Goal: Task Accomplishment & Management: Manage account settings

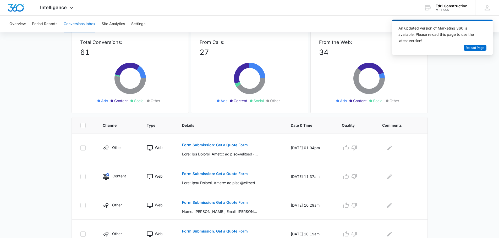
scroll to position [79, 0]
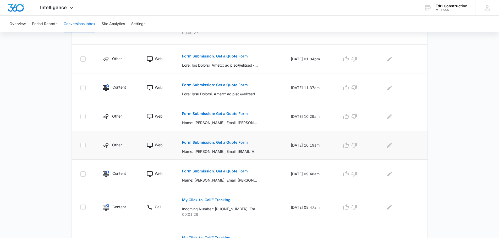
scroll to position [258, 0]
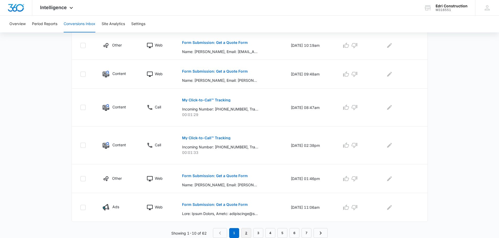
click at [243, 236] on link "2" at bounding box center [246, 234] width 10 height 10
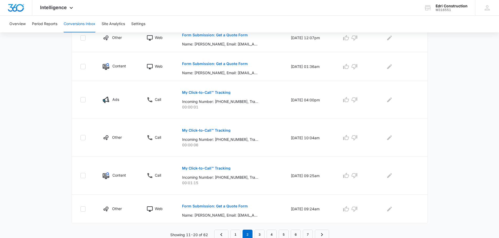
scroll to position [267, 0]
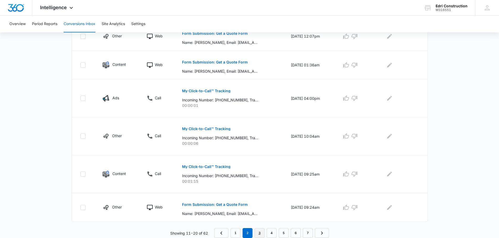
click at [259, 232] on link "3" at bounding box center [259, 234] width 10 height 10
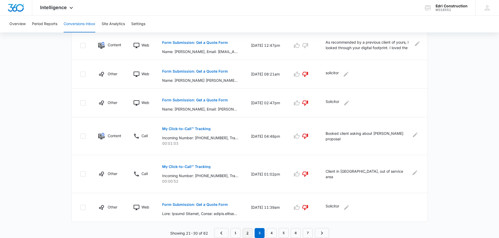
click at [245, 236] on link "2" at bounding box center [247, 234] width 10 height 10
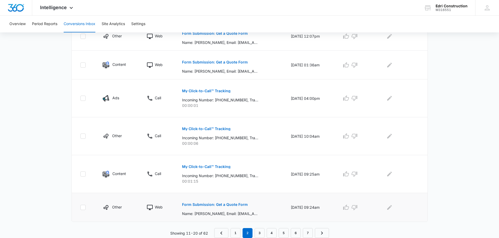
click at [234, 206] on p "Form Submission: Get a Quote Form" at bounding box center [215, 205] width 66 height 4
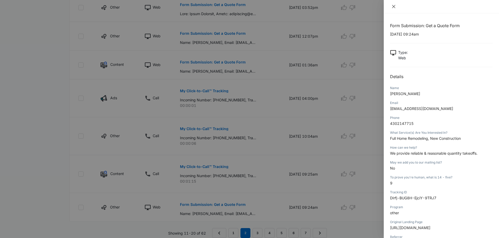
click at [393, 4] on button "Close" at bounding box center [393, 6] width 7 height 5
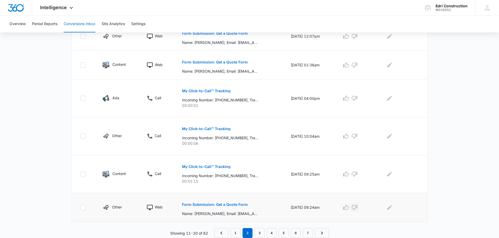
click at [357, 209] on icon "button" at bounding box center [354, 208] width 6 height 5
click at [396, 213] on td at bounding box center [401, 207] width 51 height 29
click at [391, 208] on icon "Edit Comments" at bounding box center [389, 207] width 5 height 5
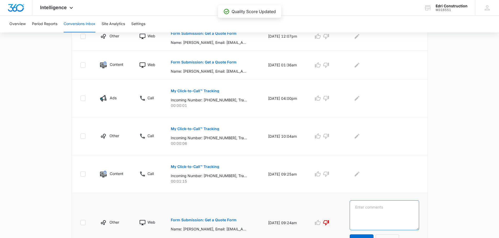
click at [403, 205] on textarea at bounding box center [383, 216] width 69 height 30
type textarea "s"
type textarea "X"
type textarea "Solicitor"
click at [373, 236] on button "Update" at bounding box center [361, 241] width 24 height 13
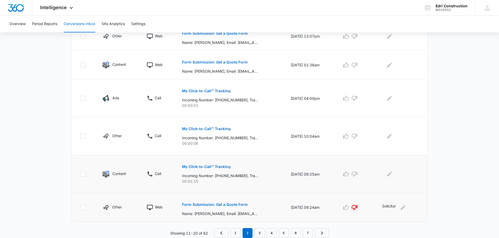
click at [214, 169] on button "My Click-to-Call™ Tracking" at bounding box center [206, 167] width 48 height 13
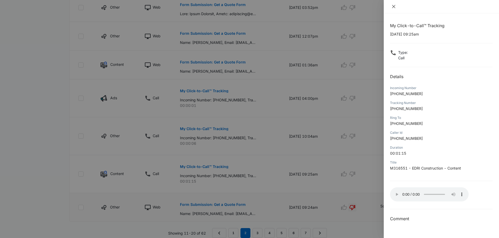
click at [395, 7] on icon "close" at bounding box center [393, 6] width 4 height 4
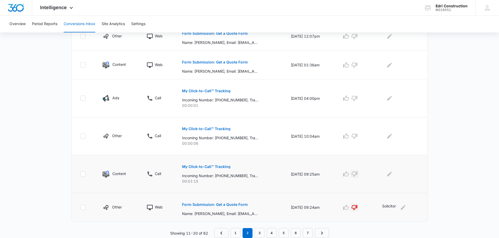
click at [357, 174] on icon "button" at bounding box center [354, 174] width 6 height 6
click at [391, 176] on icon "Edit Comments" at bounding box center [389, 174] width 6 height 6
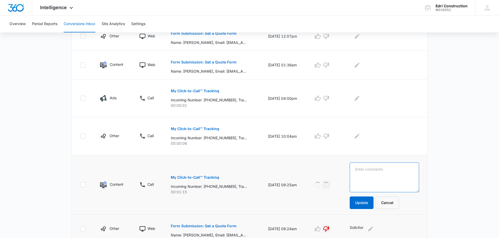
click at [395, 179] on textarea at bounding box center [383, 178] width 69 height 30
type textarea "Solicitor"
click at [365, 199] on button "Update" at bounding box center [361, 203] width 24 height 13
click at [360, 208] on button "Update" at bounding box center [361, 203] width 24 height 13
click at [329, 139] on icon "button" at bounding box center [326, 136] width 6 height 6
